Goal: Information Seeking & Learning: Learn about a topic

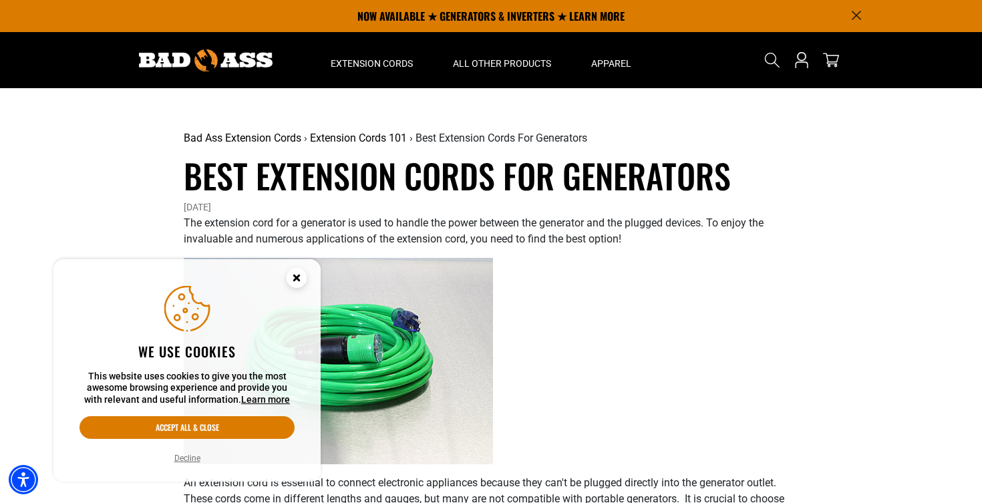
click at [297, 279] on icon "Cookie Consent" at bounding box center [296, 277] width 5 height 5
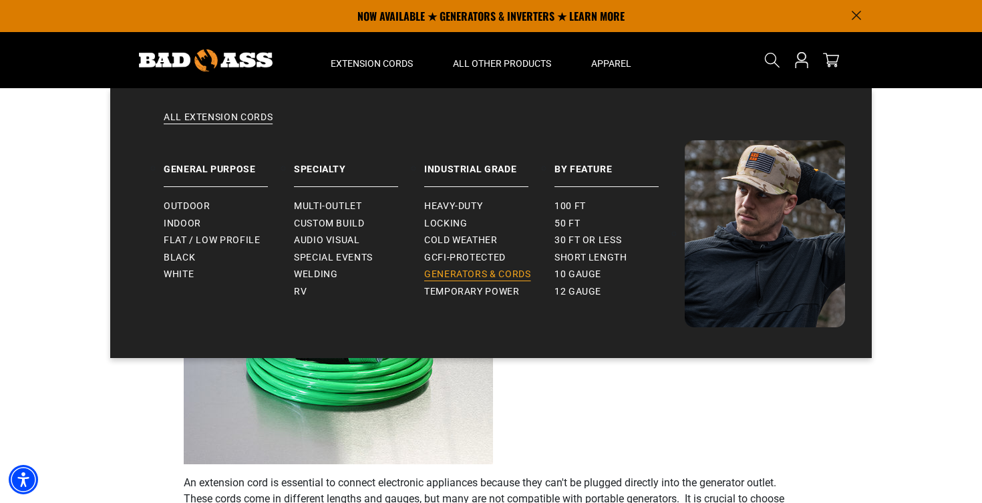
click at [474, 271] on span "Generators & Cords" at bounding box center [477, 275] width 107 height 12
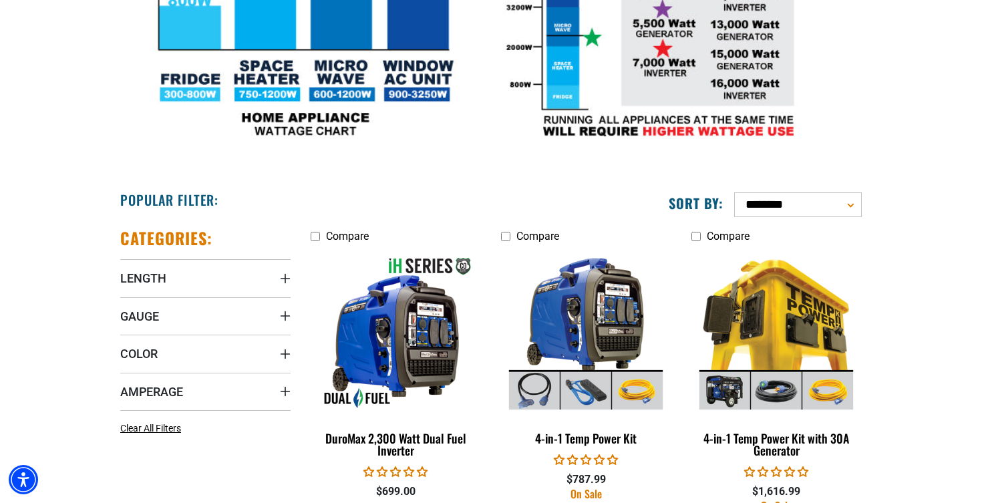
scroll to position [559, 0]
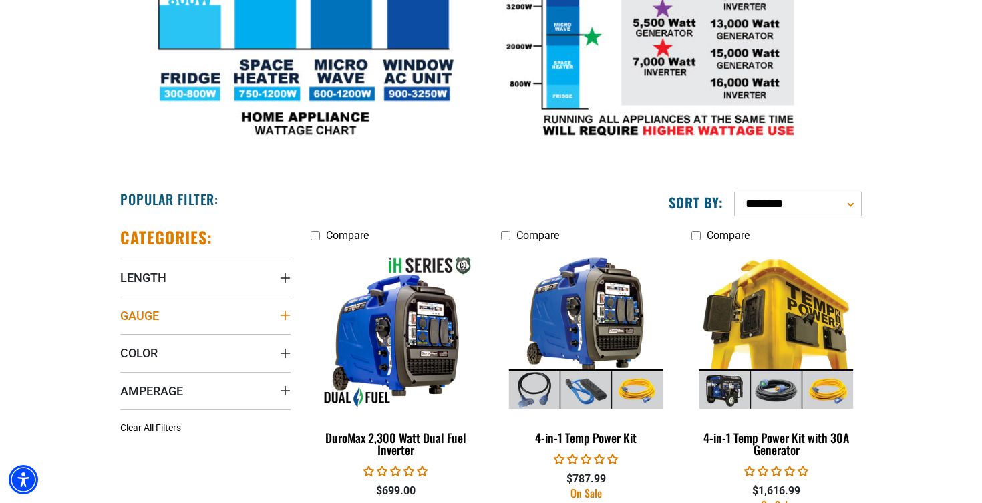
click at [275, 318] on summary "Gauge" at bounding box center [205, 315] width 170 height 37
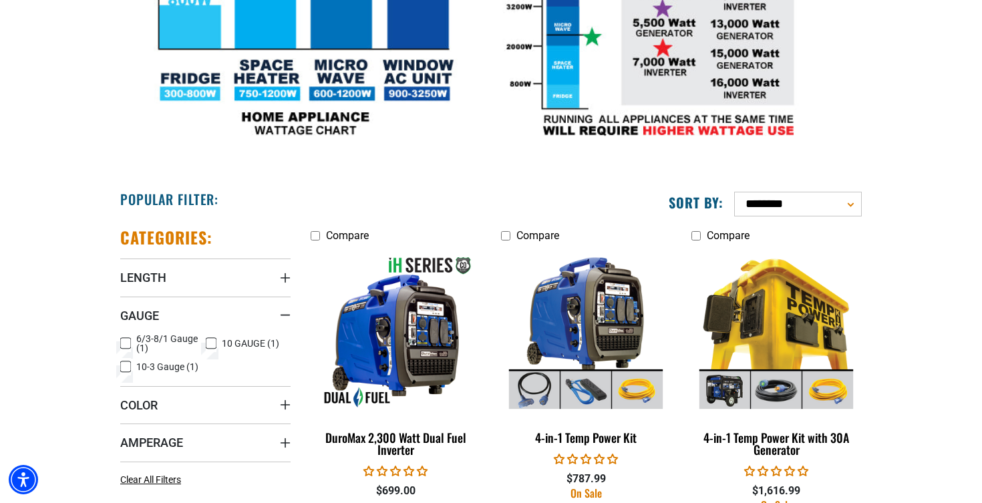
click at [128, 343] on icon at bounding box center [125, 343] width 11 height 17
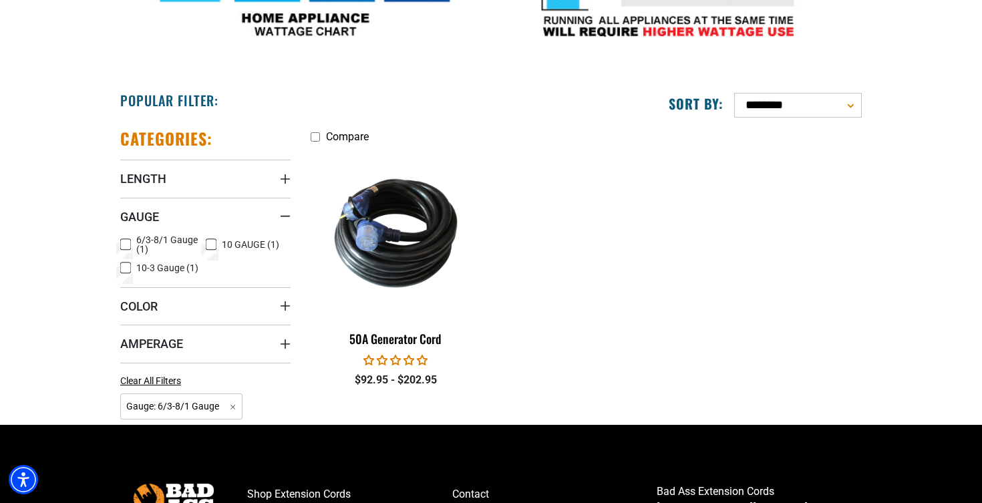
scroll to position [659, 0]
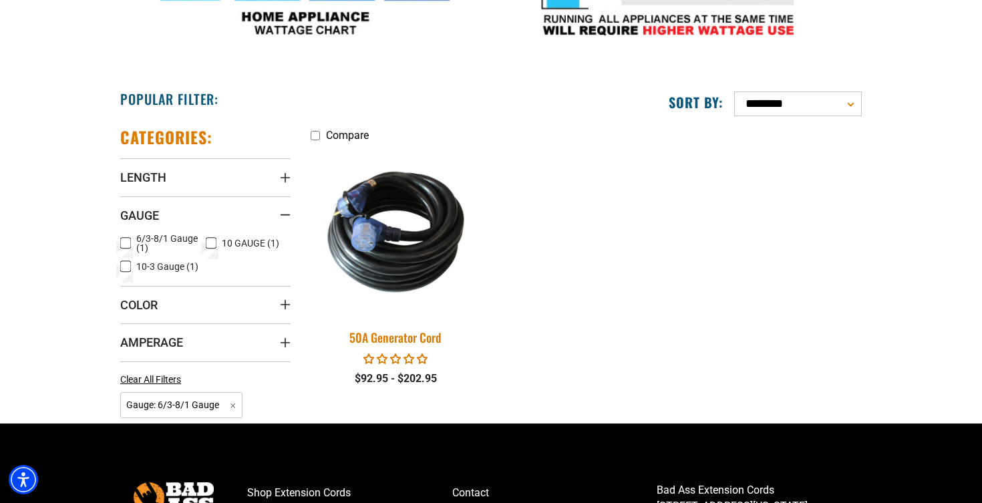
click at [426, 265] on img at bounding box center [396, 231] width 187 height 171
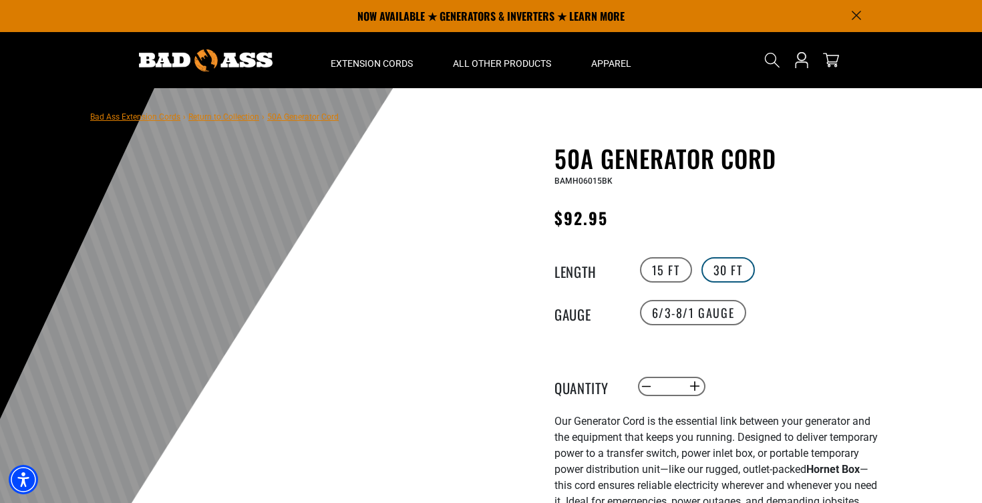
click at [732, 271] on label "30 FT" at bounding box center [727, 269] width 53 height 25
click at [673, 274] on label "15 FT" at bounding box center [666, 269] width 52 height 25
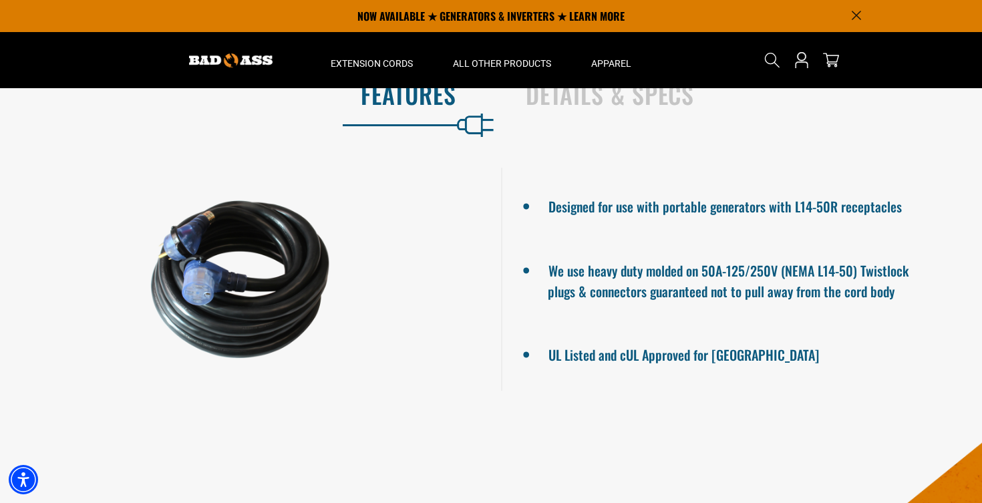
scroll to position [768, 0]
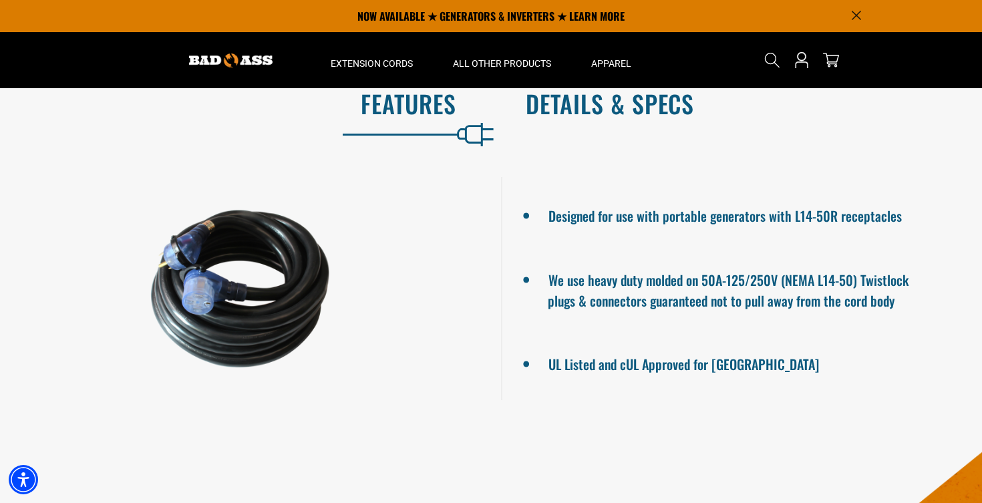
click at [666, 109] on h2 "Details & Specs" at bounding box center [740, 104] width 428 height 28
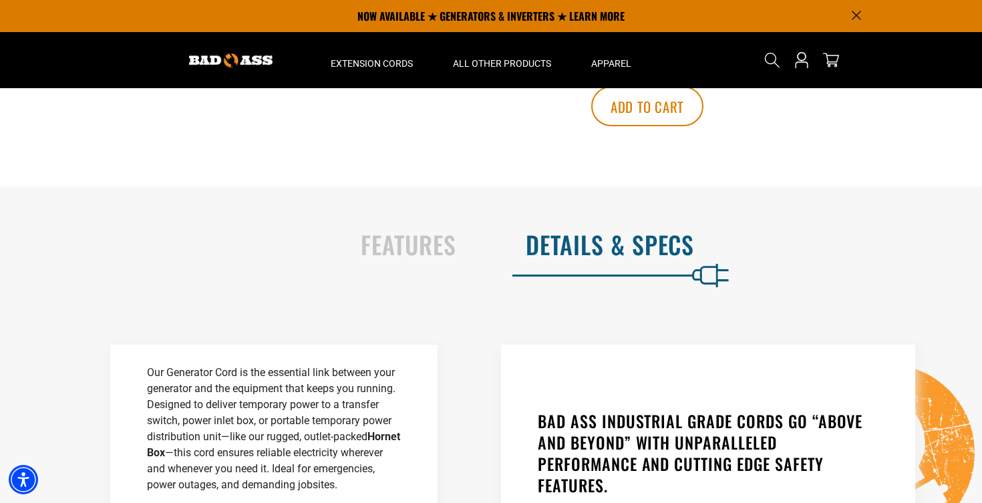
scroll to position [0, 0]
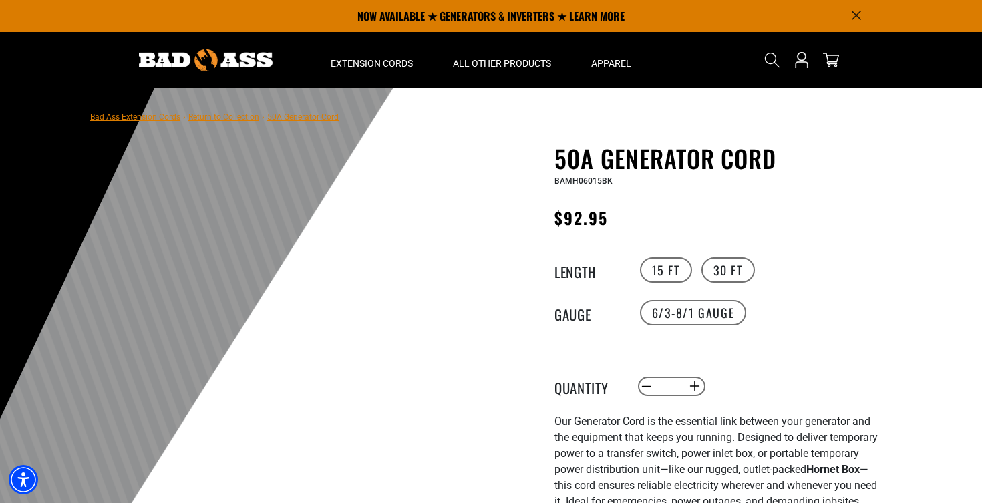
click at [241, 74] on div at bounding box center [205, 60] width 190 height 56
click at [239, 64] on img at bounding box center [206, 60] width 134 height 22
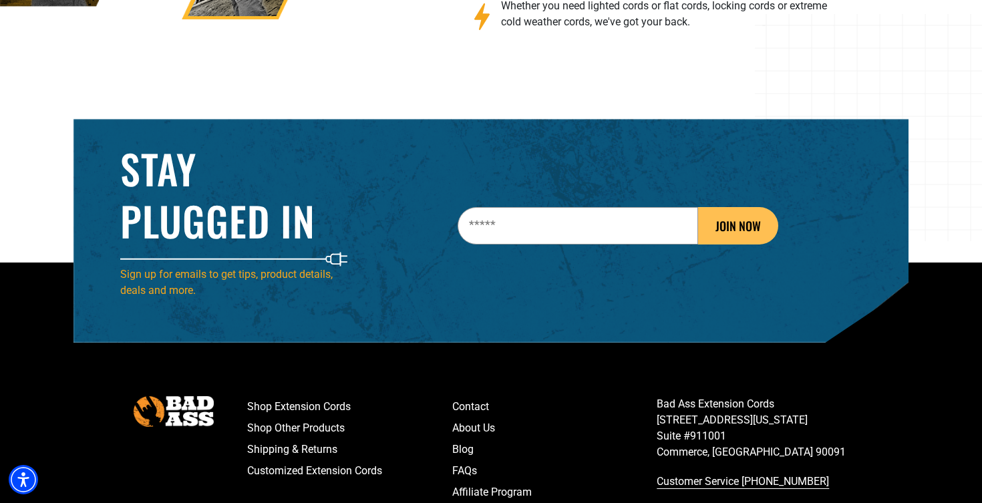
scroll to position [2108, 0]
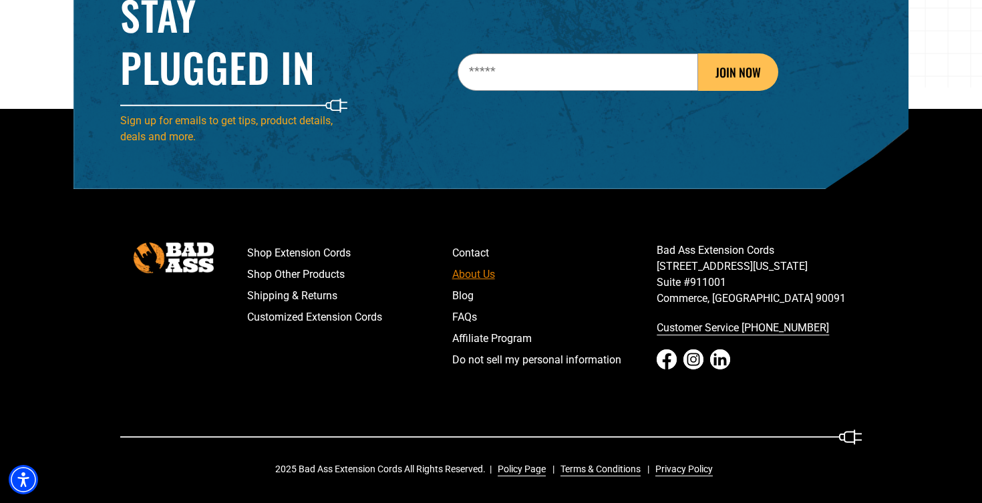
click at [476, 273] on link "About Us" at bounding box center [554, 274] width 205 height 21
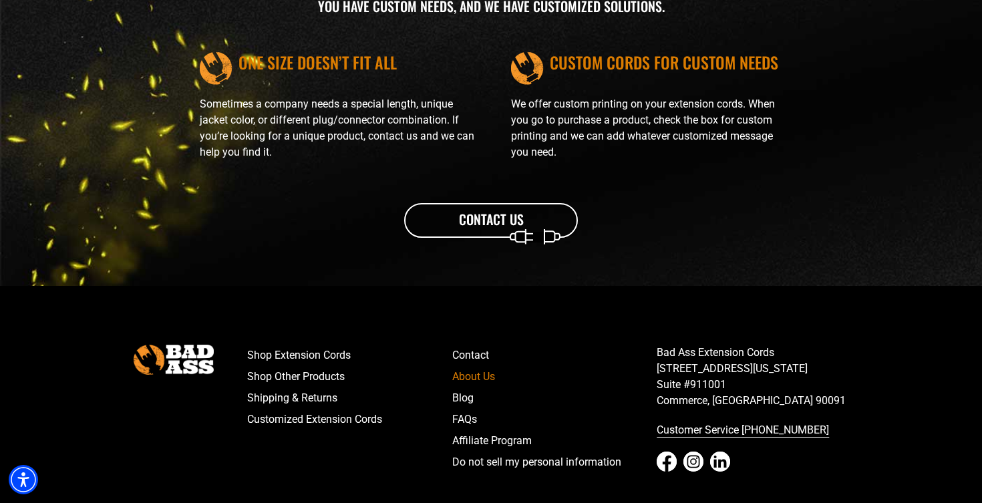
scroll to position [1653, 0]
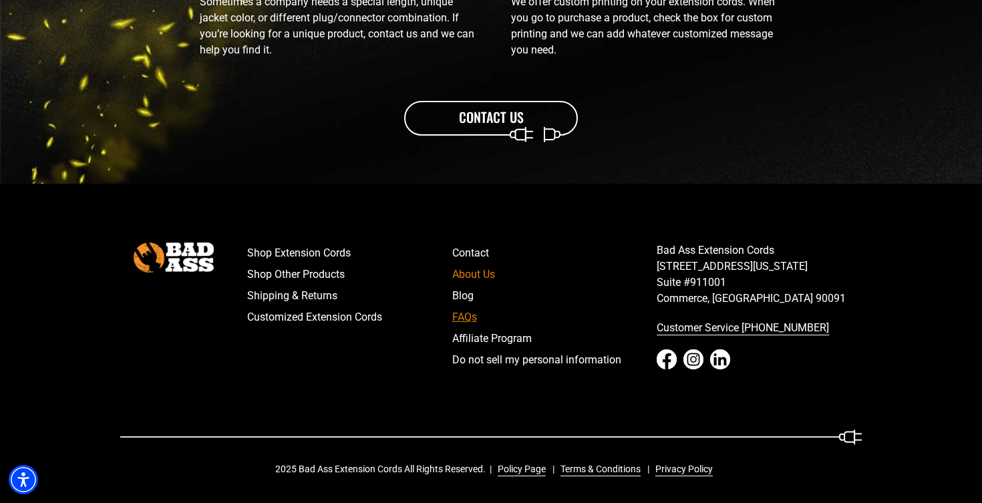
click at [464, 313] on link "FAQs" at bounding box center [554, 317] width 205 height 21
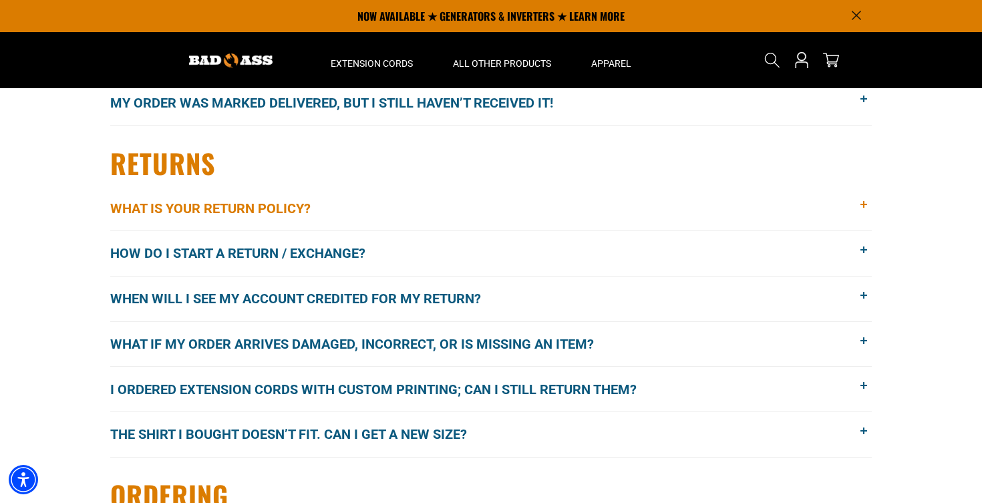
scroll to position [572, 0]
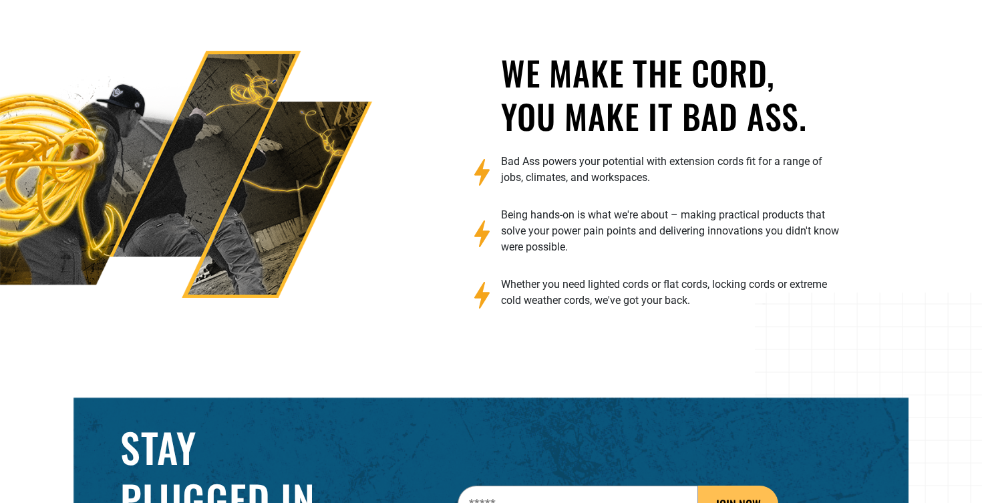
scroll to position [2108, 0]
